Goal: Transaction & Acquisition: Book appointment/travel/reservation

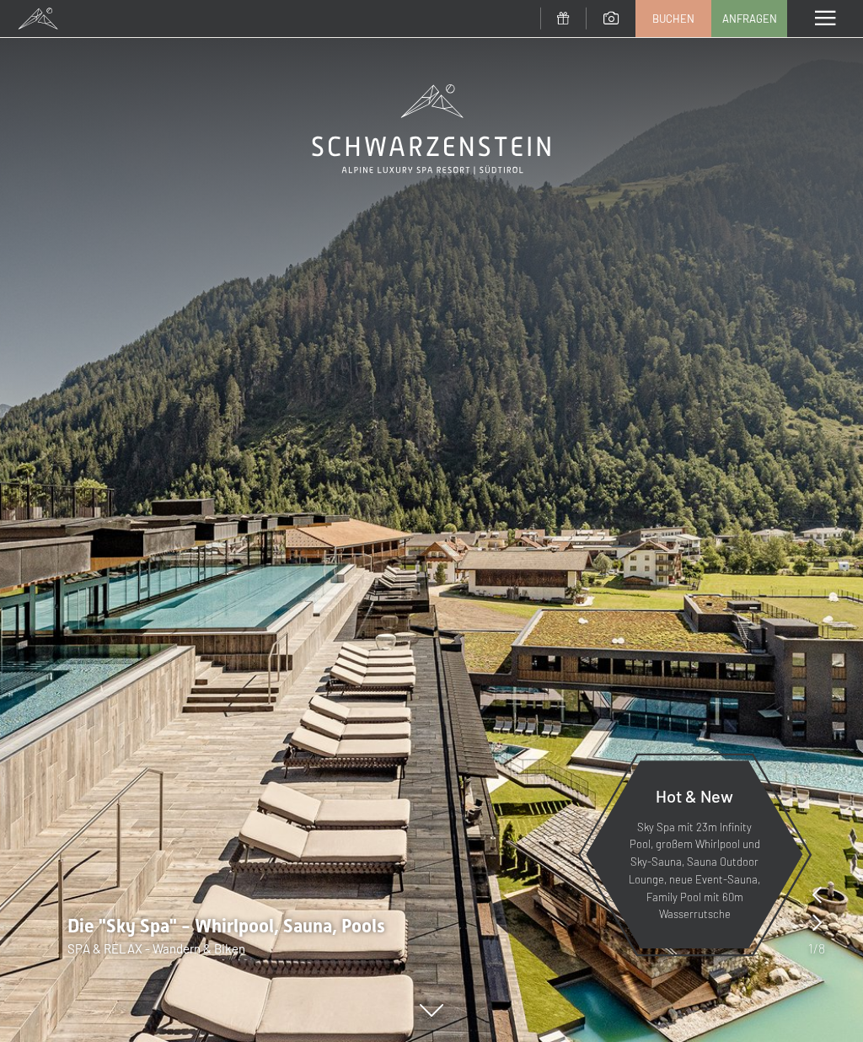
click at [666, 22] on span "Buchen" at bounding box center [674, 18] width 42 height 15
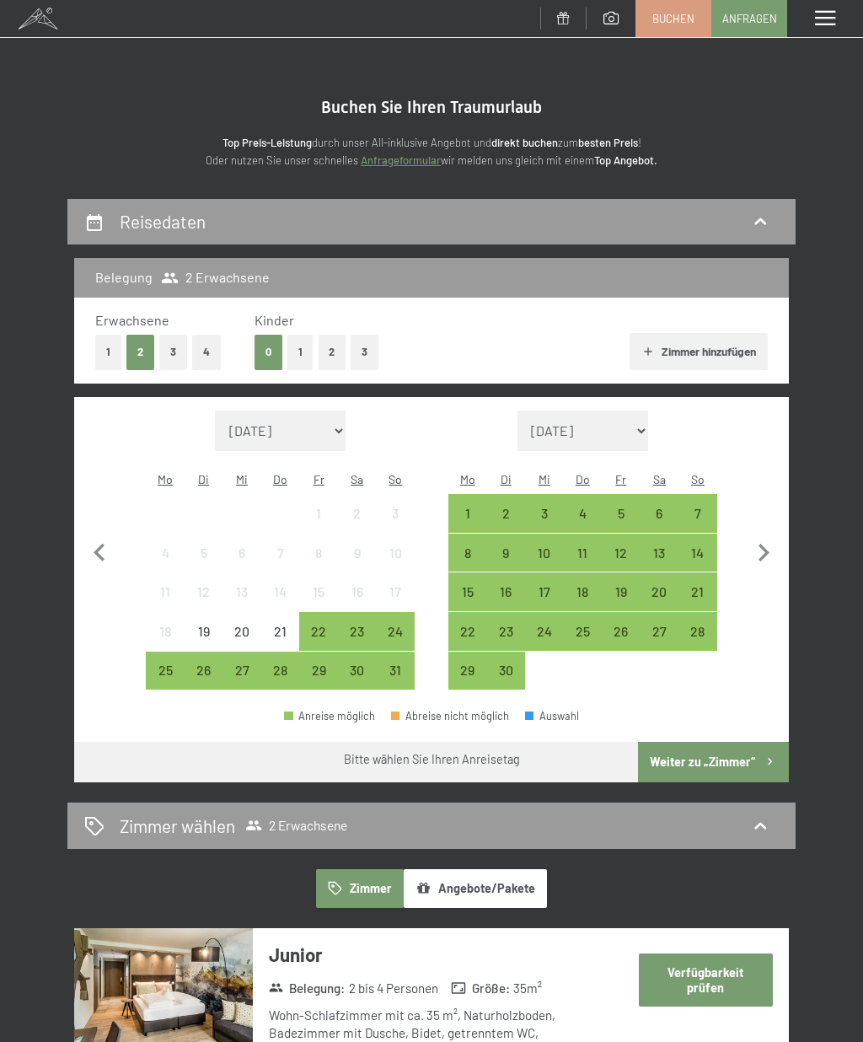
click at [111, 352] on button "1" at bounding box center [108, 352] width 26 height 35
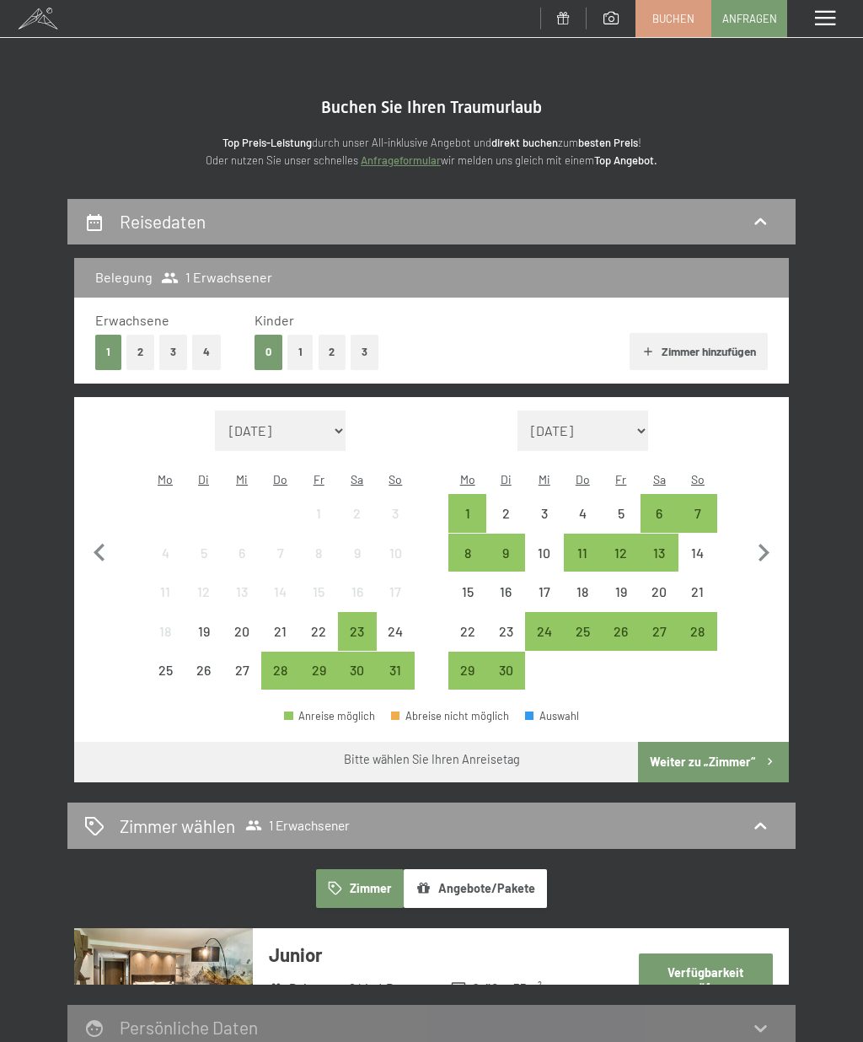
click at [771, 540] on icon "button" at bounding box center [763, 552] width 35 height 35
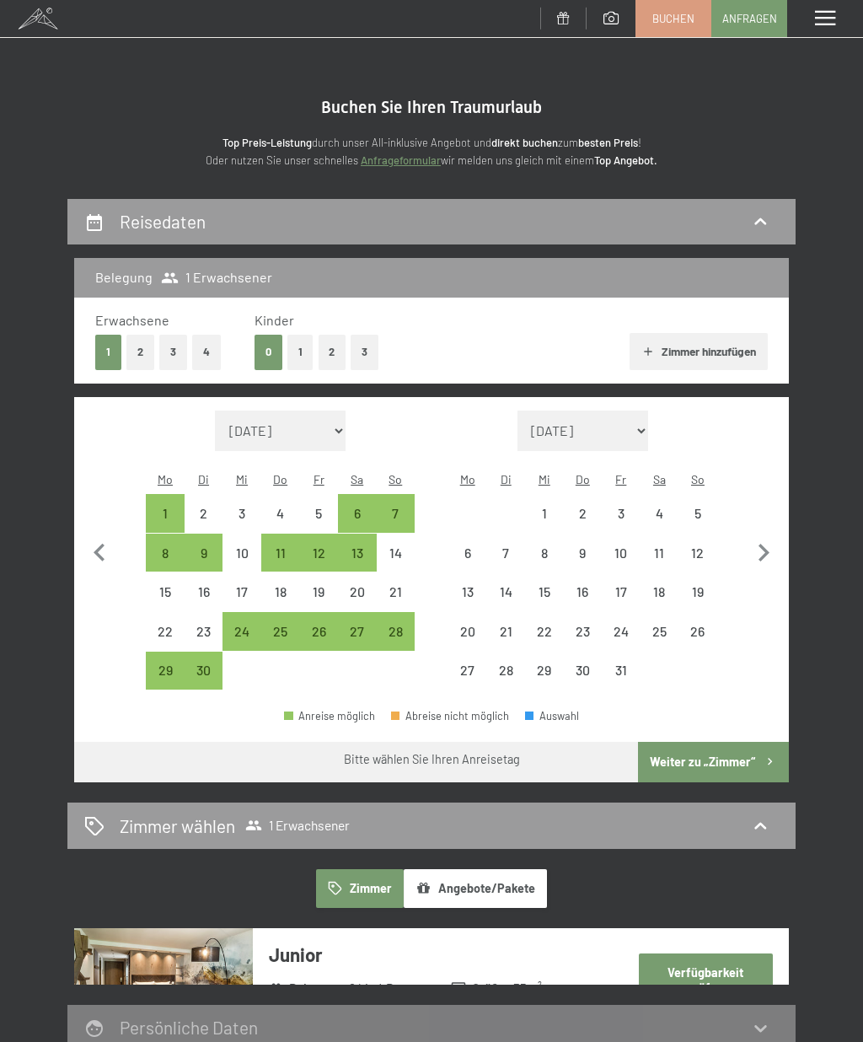
select select "[DATE]"
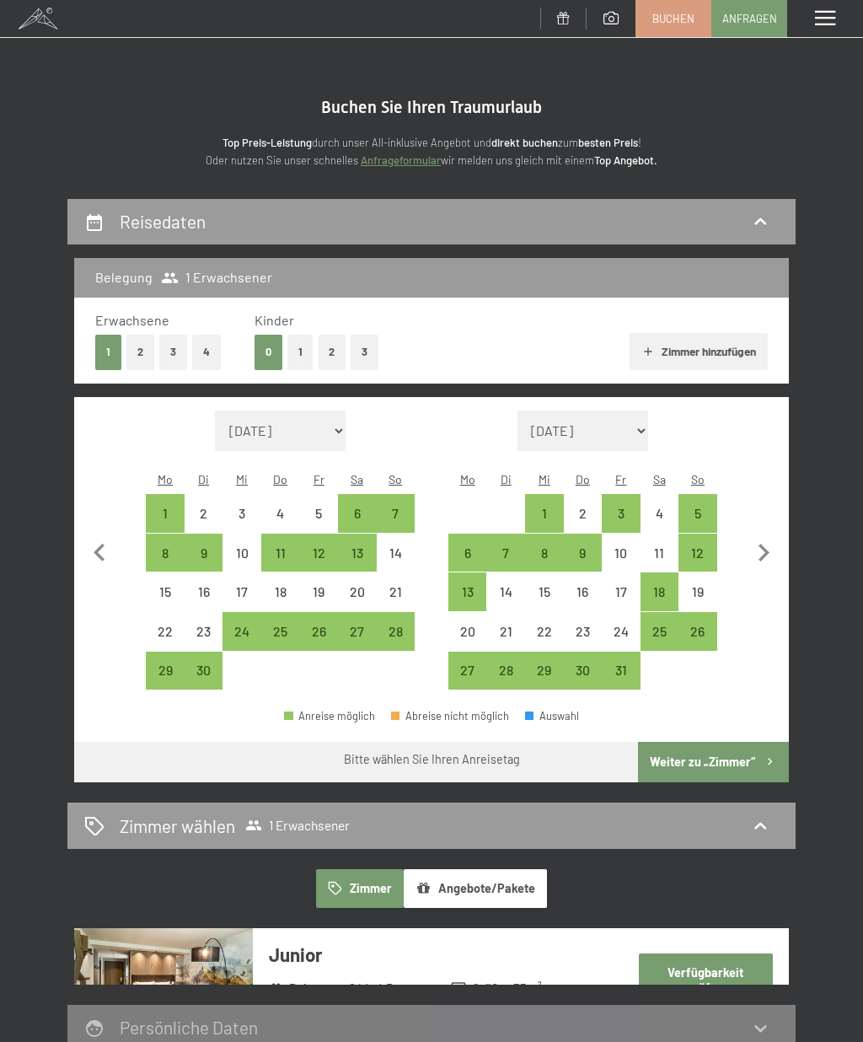
click at [762, 540] on icon "button" at bounding box center [763, 552] width 35 height 35
select select "[DATE]"
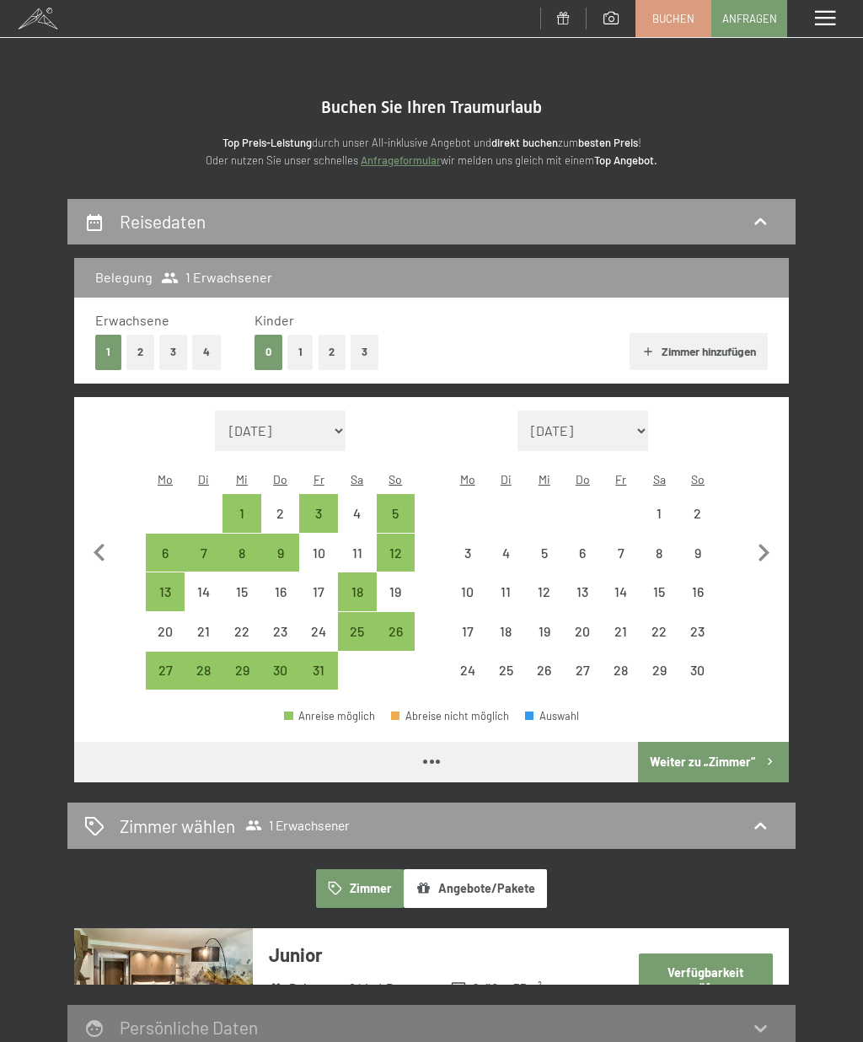
select select "[DATE]"
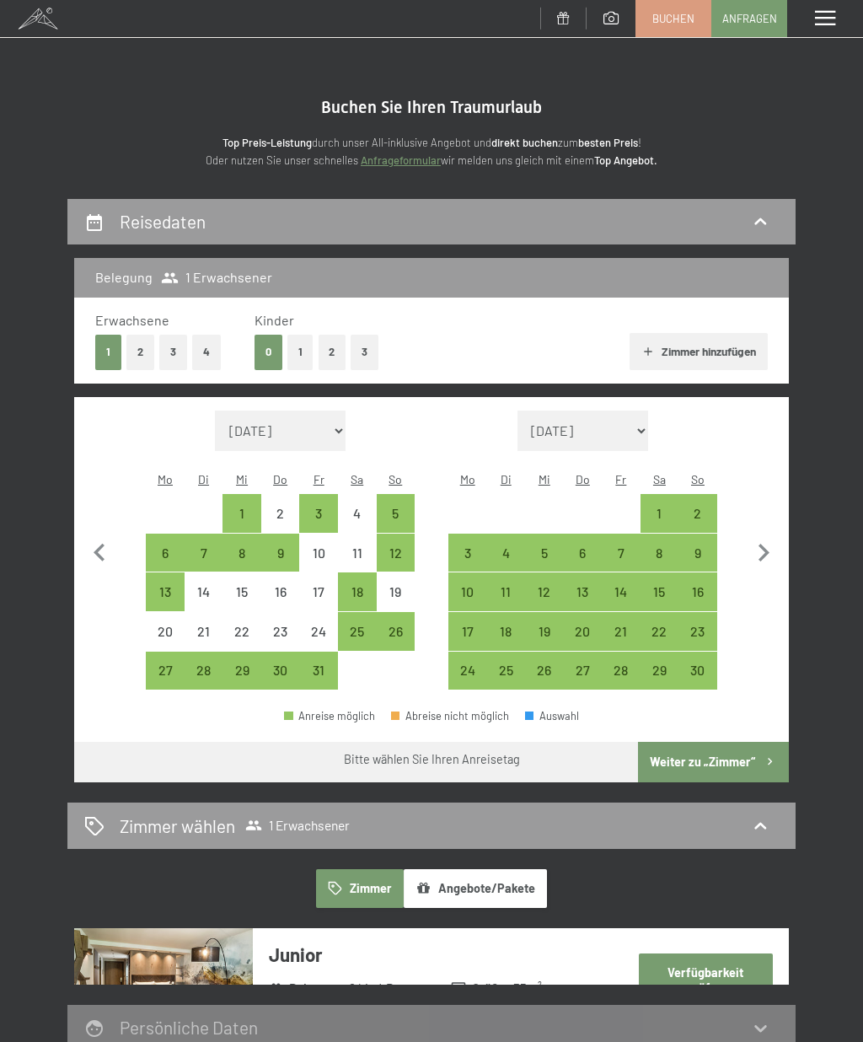
click at [763, 545] on icon "button" at bounding box center [764, 553] width 11 height 18
select select "[DATE]"
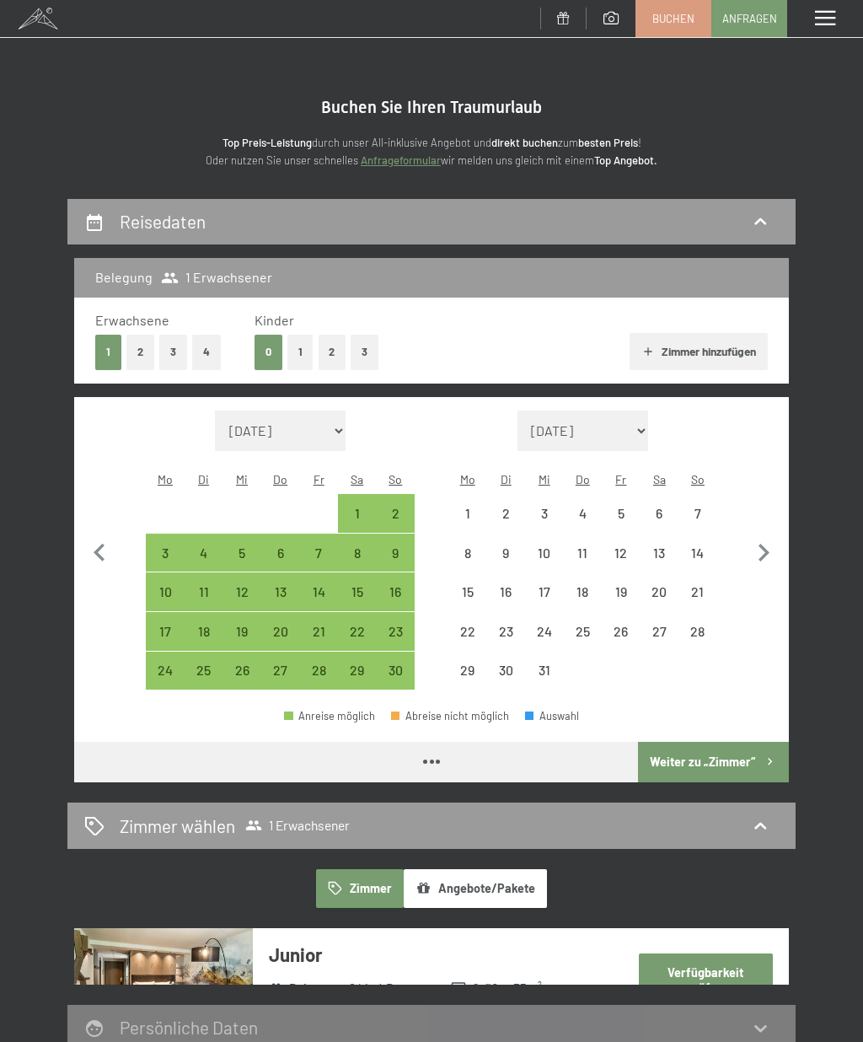
select select "[DATE]"
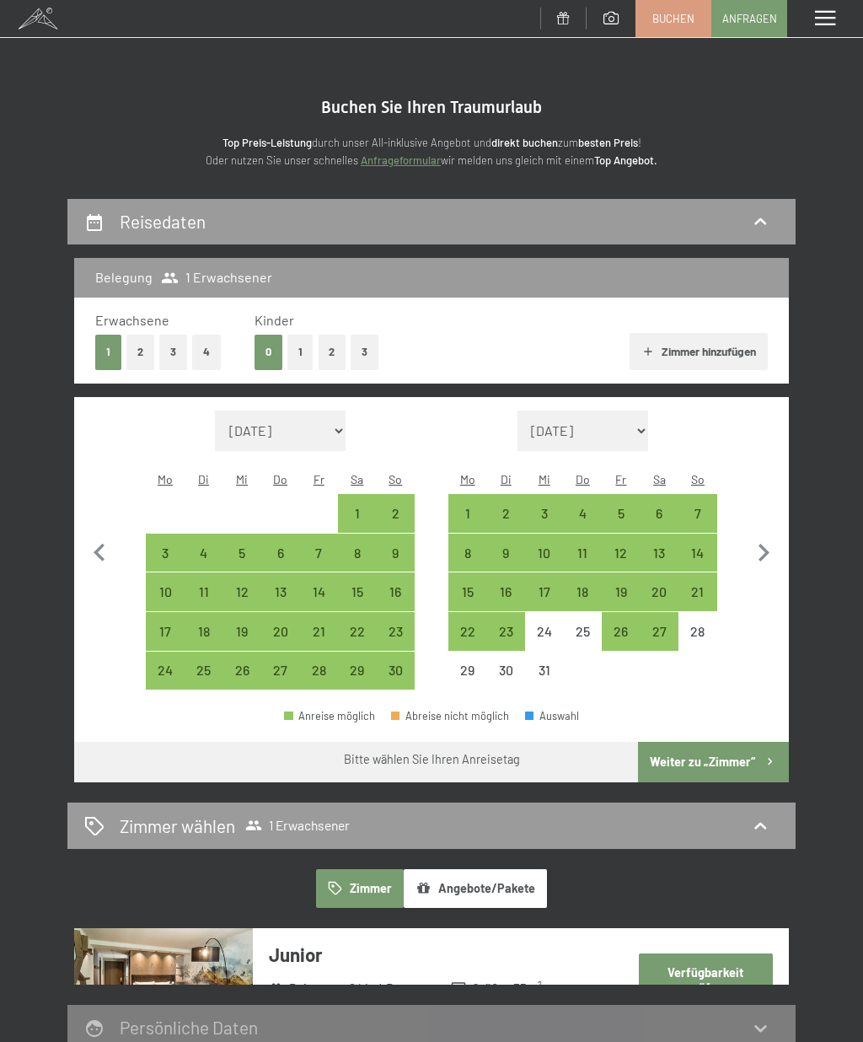
click at [766, 535] on icon "button" at bounding box center [763, 552] width 35 height 35
select select "[DATE]"
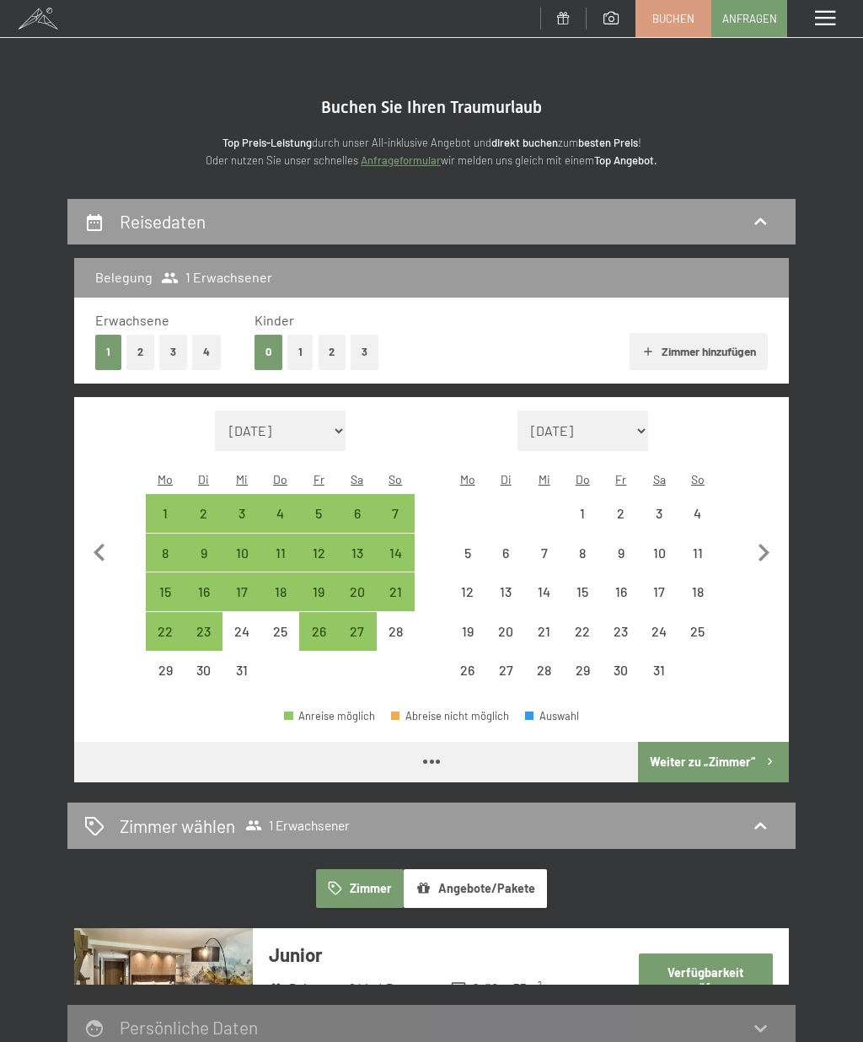
select select "[DATE]"
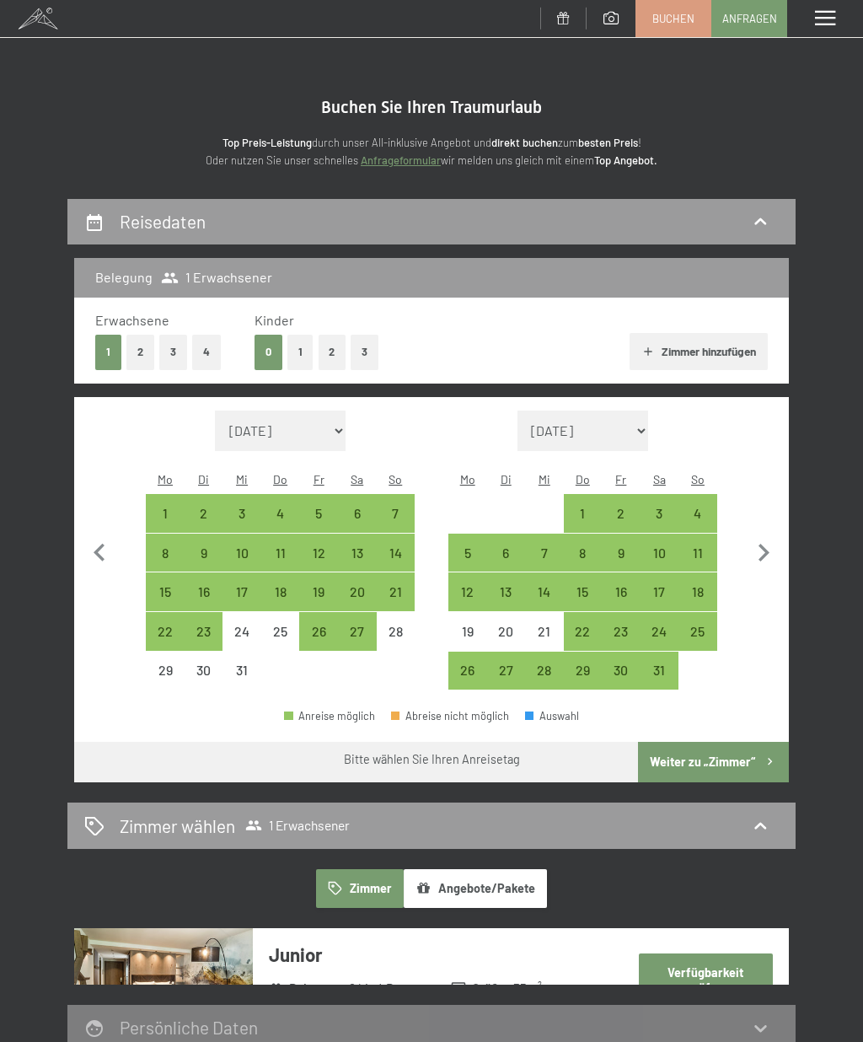
click at [765, 535] on icon "button" at bounding box center [763, 552] width 35 height 35
select select "[DATE]"
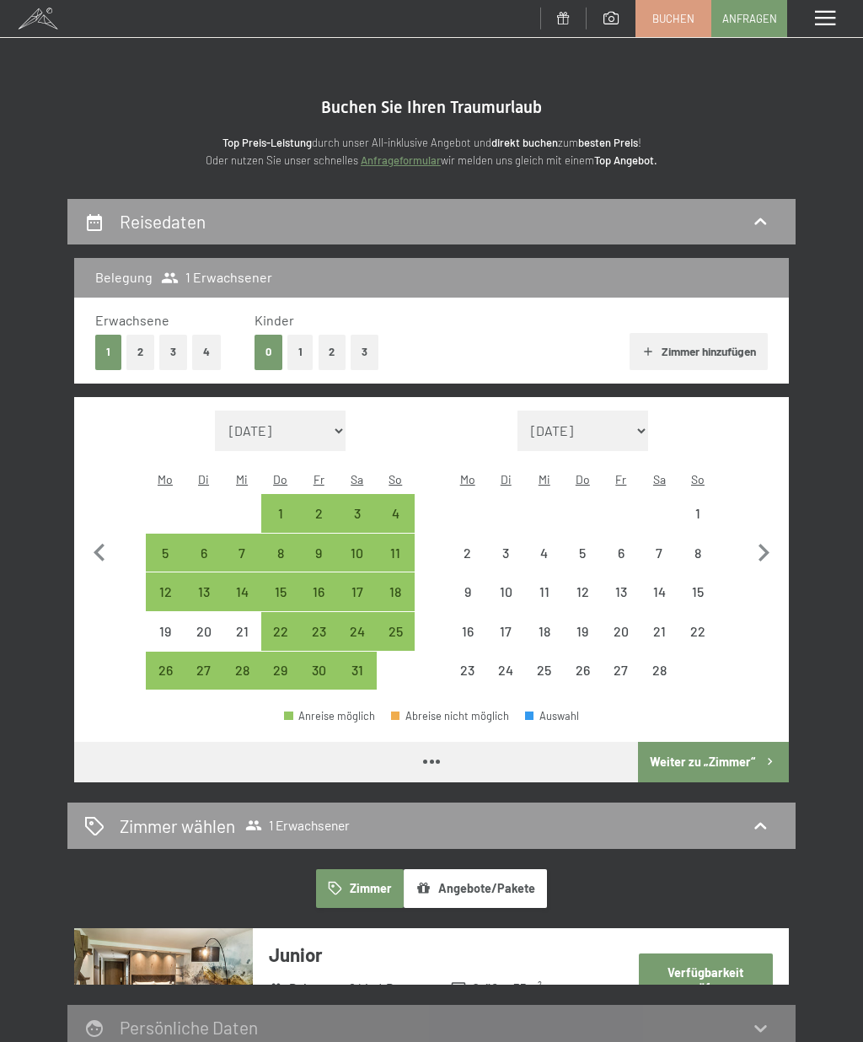
select select "[DATE]"
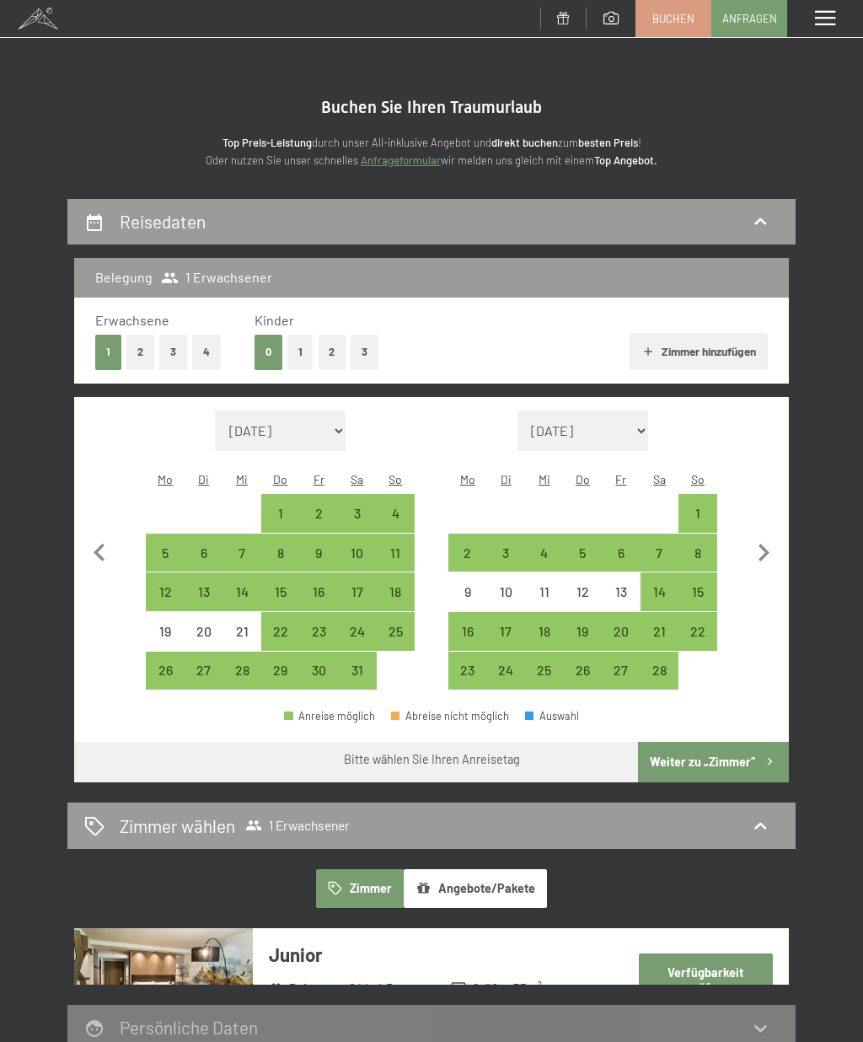
click at [765, 536] on icon "button" at bounding box center [763, 552] width 35 height 35
select select "[DATE]"
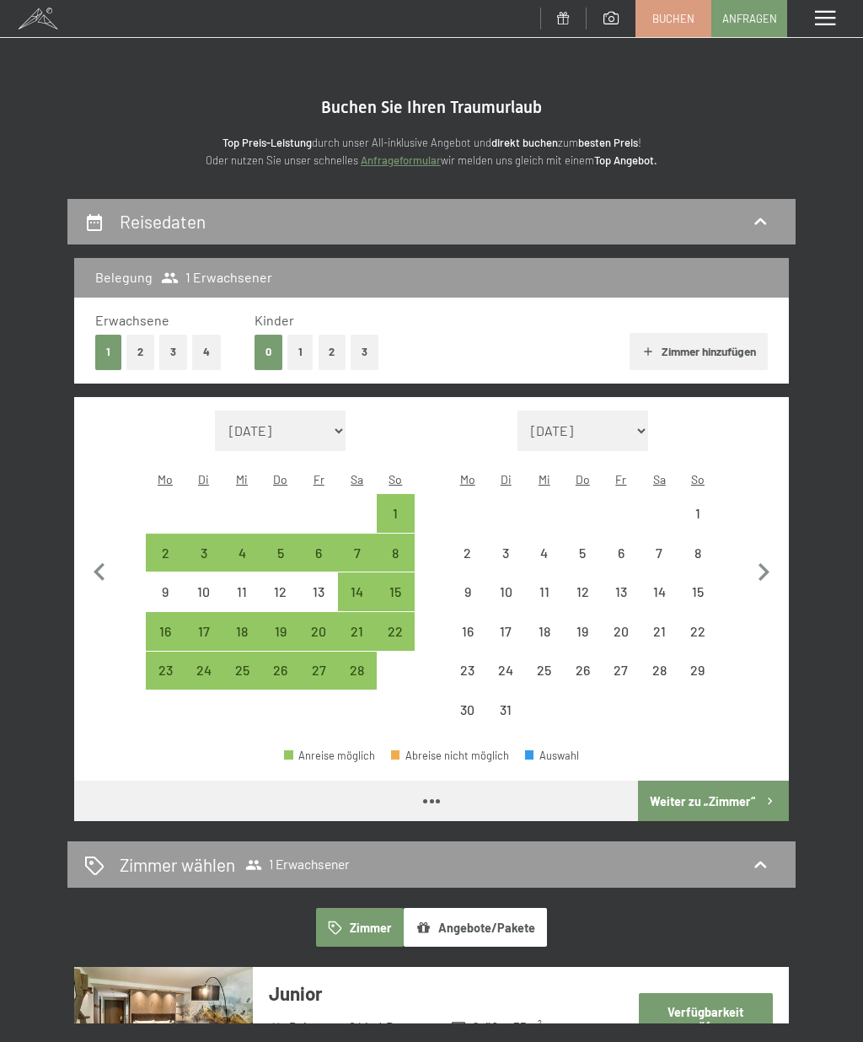
select select "[DATE]"
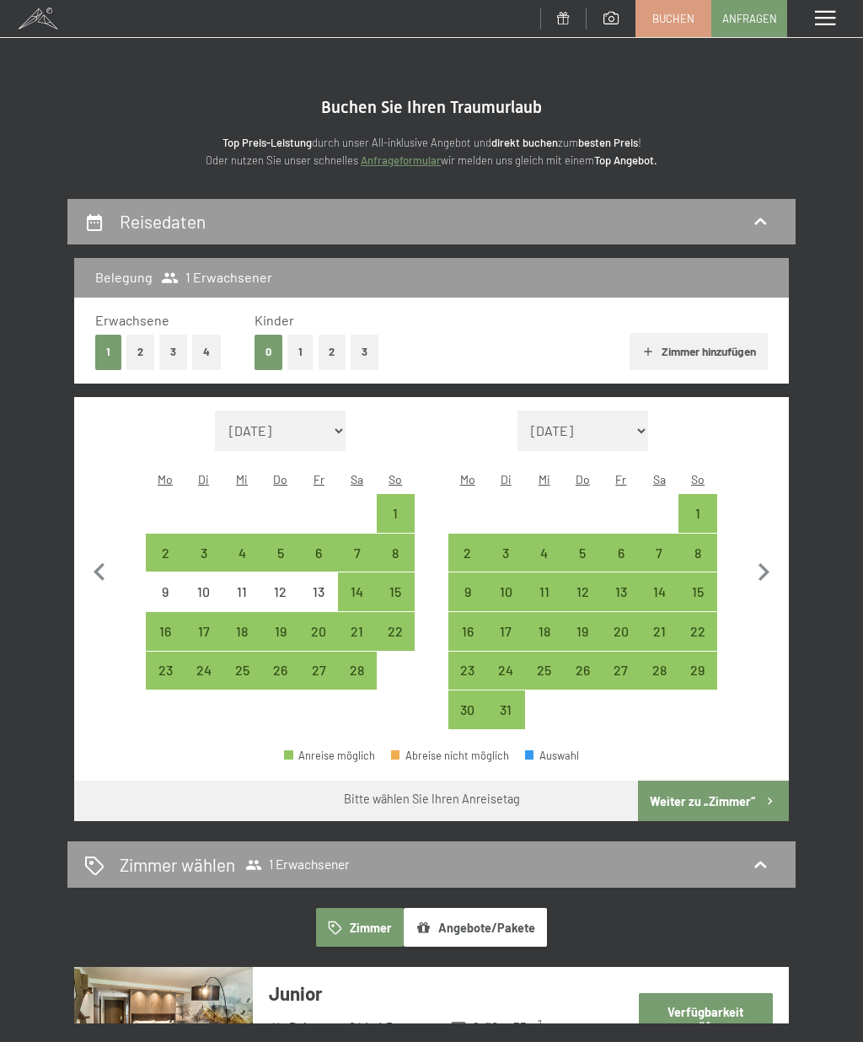
click at [765, 555] on icon "button" at bounding box center [763, 572] width 35 height 35
select select "[DATE]"
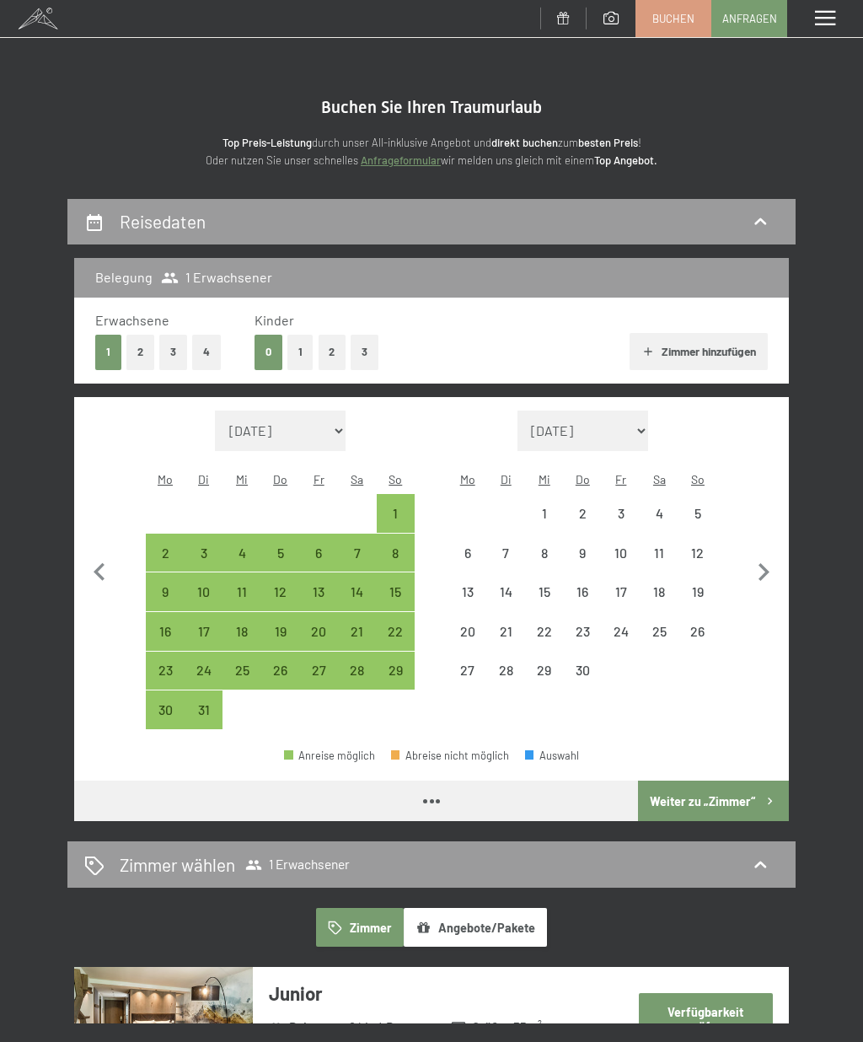
select select "[DATE]"
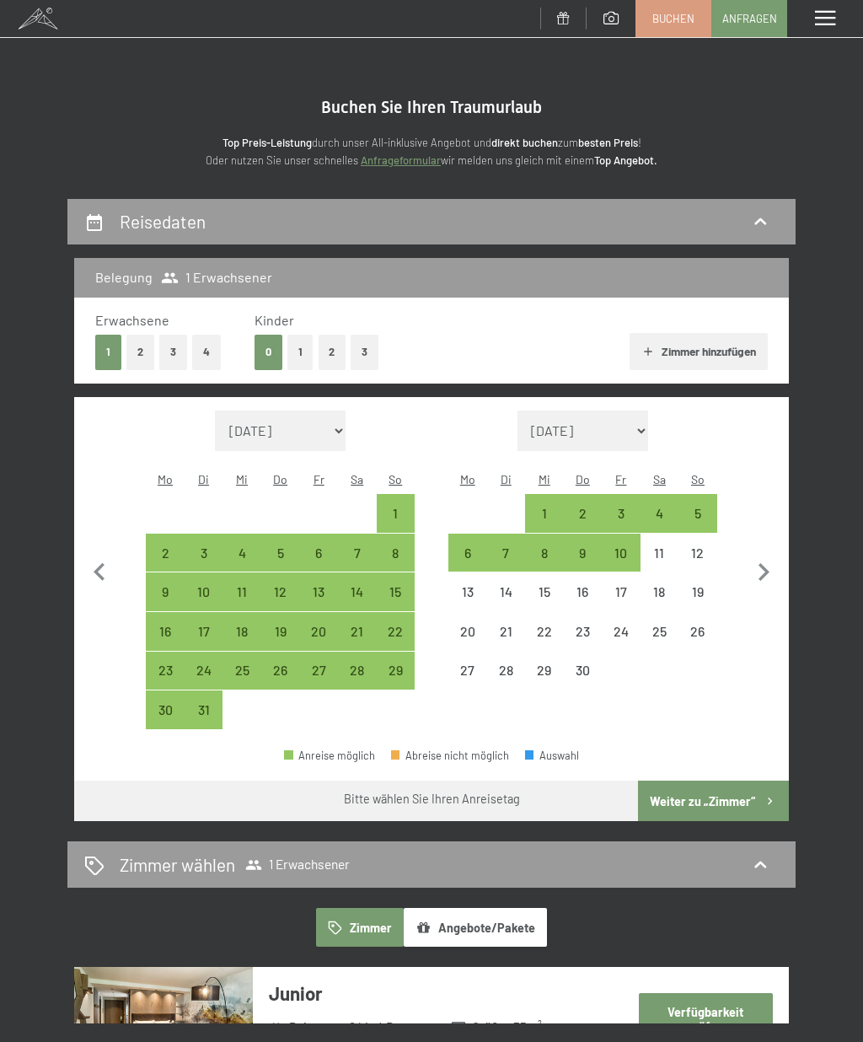
click at [547, 507] on div "1" at bounding box center [544, 524] width 35 height 35
select select "[DATE]"
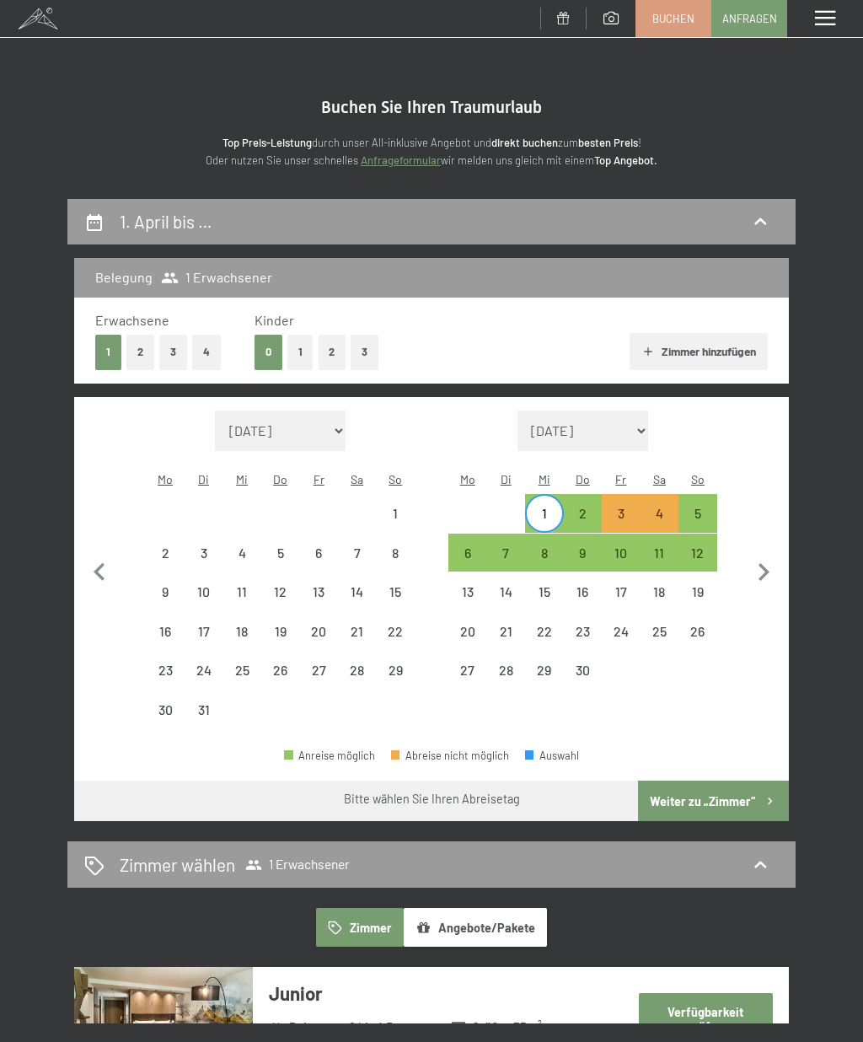
click at [626, 546] on div "10" at bounding box center [621, 563] width 35 height 35
select select "[DATE]"
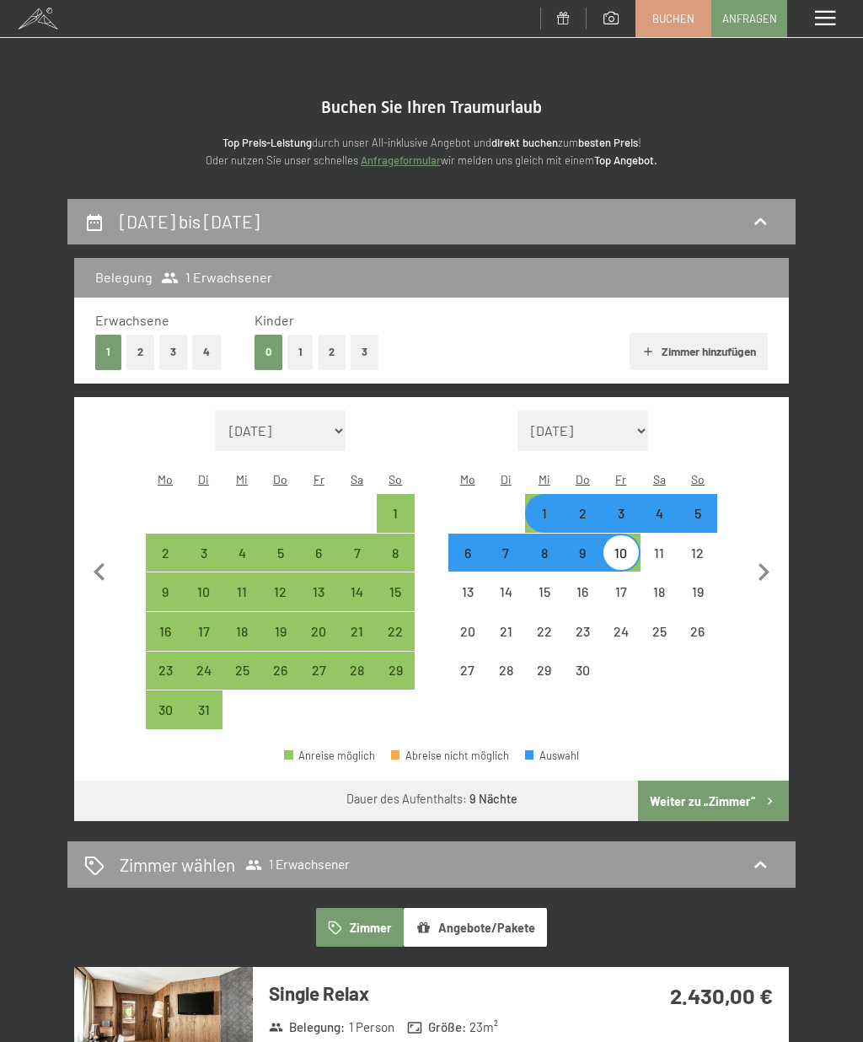
click at [735, 783] on button "Weiter zu „Zimmer“" at bounding box center [713, 801] width 151 height 40
select select "[DATE]"
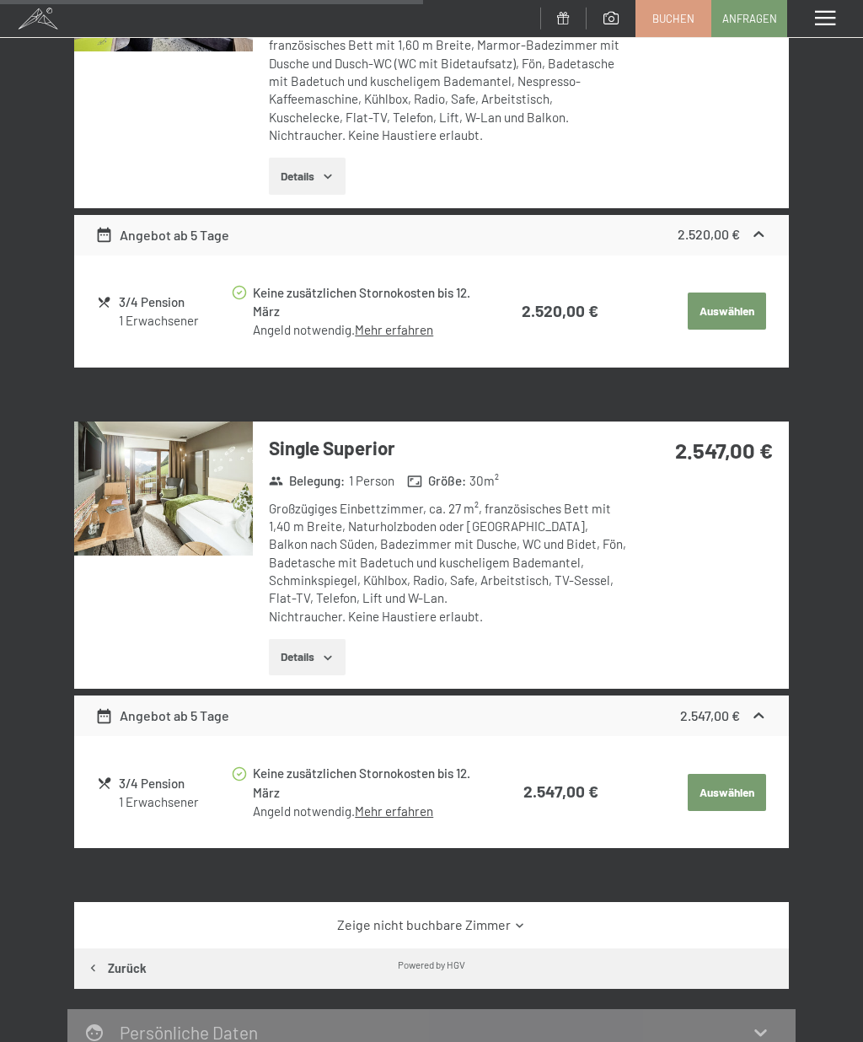
scroll to position [962, 0]
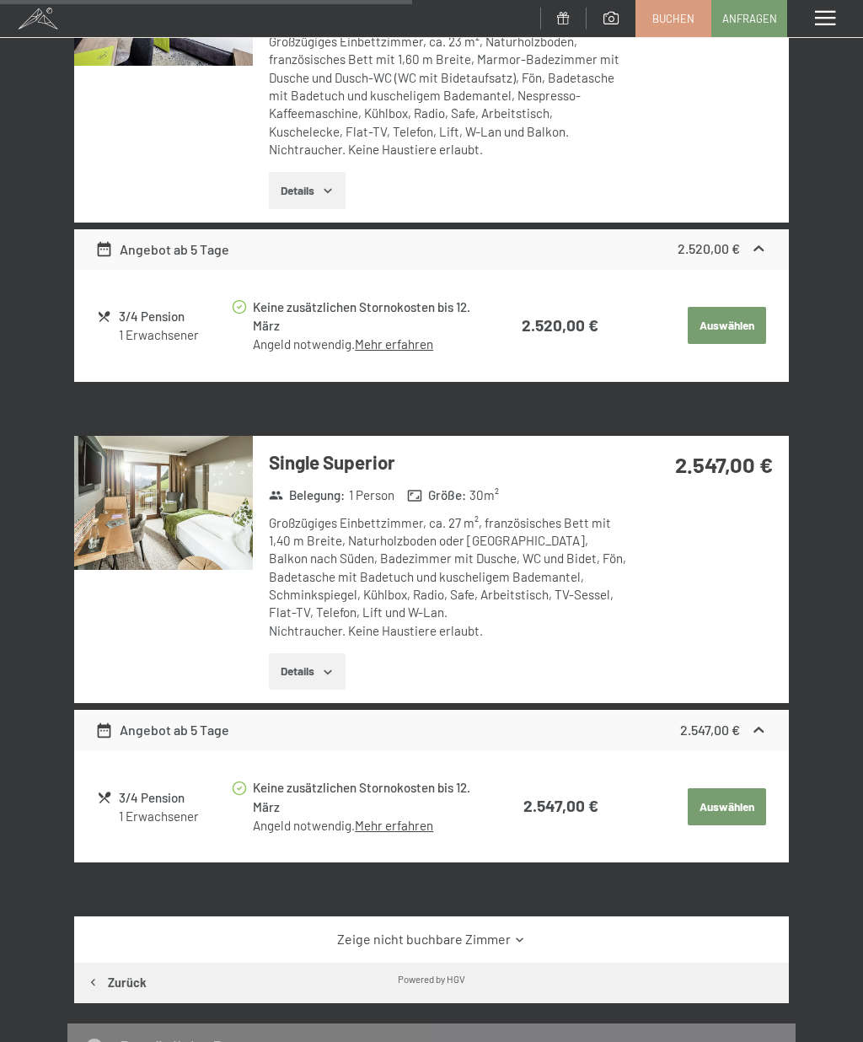
click at [295, 628] on div "Single Superior Belegung : 1 Person Größe : 30 m² Großzügiges Einbettzimmer, ca…" at bounding box center [440, 570] width 375 height 268
click at [304, 653] on button "Details" at bounding box center [307, 671] width 77 height 37
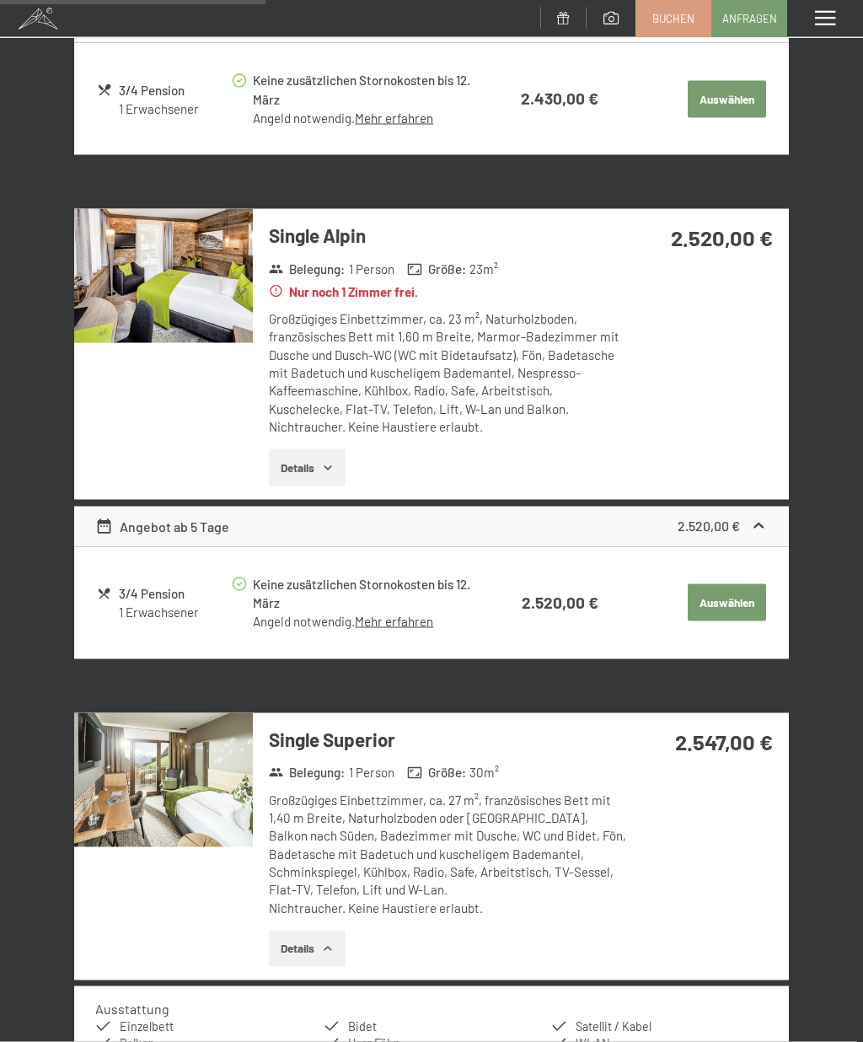
scroll to position [685, 0]
click at [298, 452] on button "Details" at bounding box center [307, 467] width 77 height 37
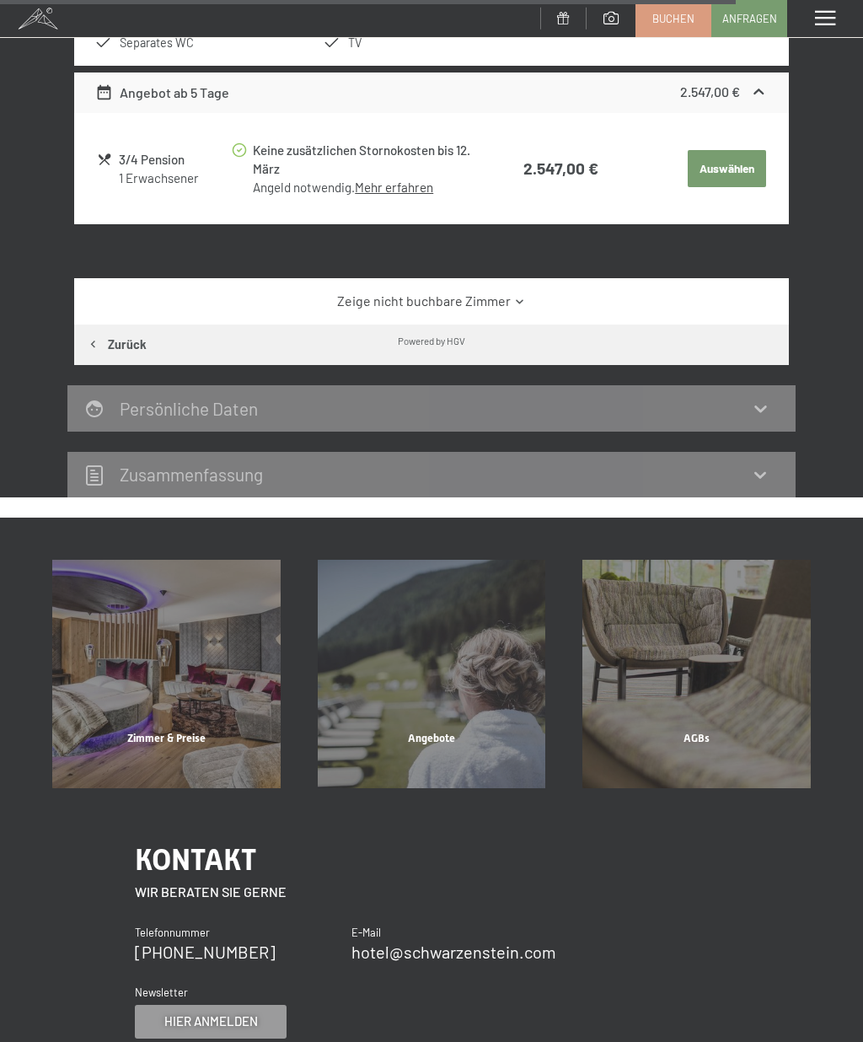
scroll to position [1975, 0]
